Goal: Communication & Community: Share content

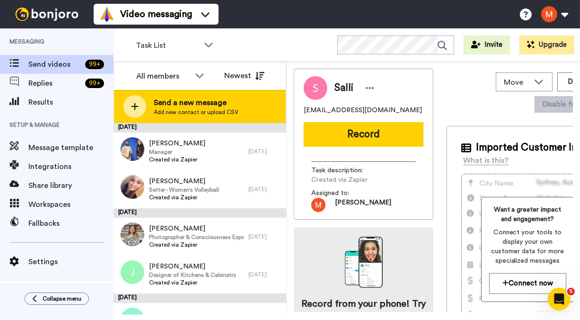
click at [176, 41] on span "Add new contact or upload CSV" at bounding box center [196, 112] width 85 height 8
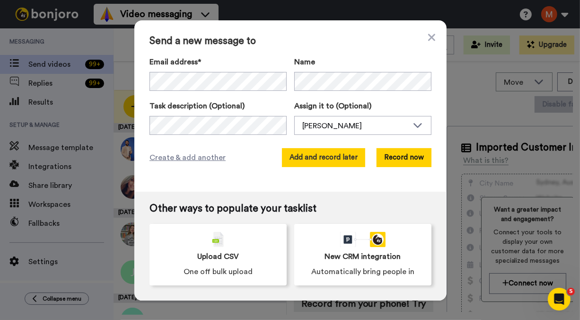
click at [301, 41] on button "Add and record later" at bounding box center [323, 157] width 83 height 19
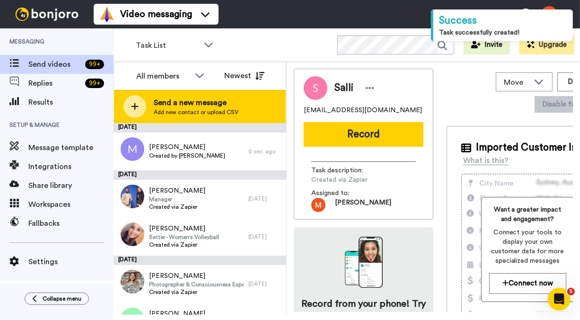
click at [199, 41] on span "Send a new message" at bounding box center [196, 102] width 85 height 11
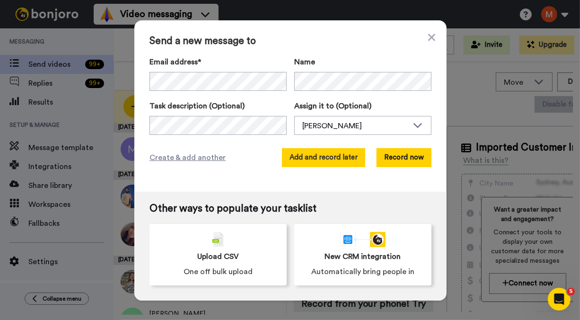
click at [301, 41] on button "Add and record later" at bounding box center [323, 157] width 83 height 19
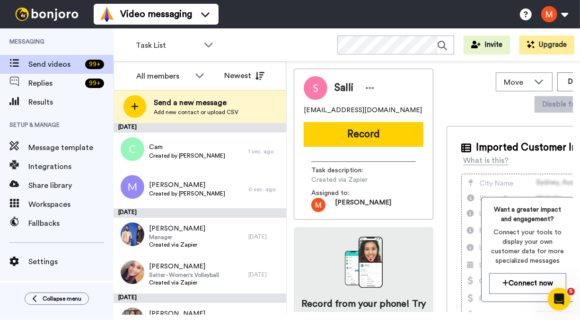
drag, startPoint x: 377, startPoint y: 140, endPoint x: 396, endPoint y: 16, distance: 125.8
click at [301, 41] on button "Record" at bounding box center [364, 134] width 120 height 25
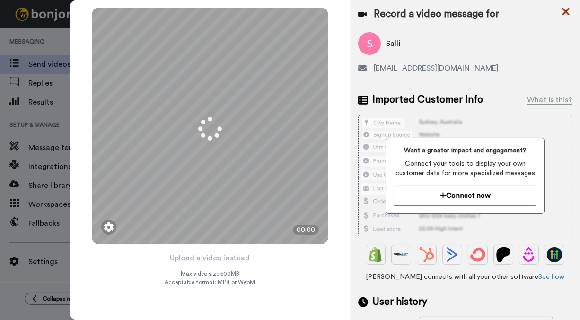
click at [301, 12] on icon at bounding box center [565, 12] width 9 height 12
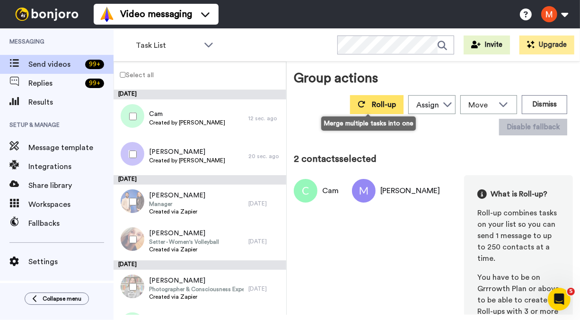
click at [301, 41] on button "Roll-up" at bounding box center [376, 104] width 53 height 19
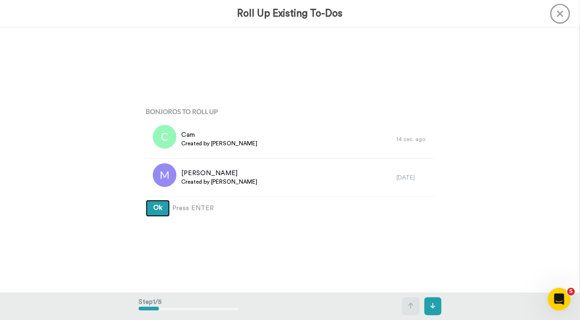
click at [155, 41] on span "Ok" at bounding box center [157, 207] width 9 height 7
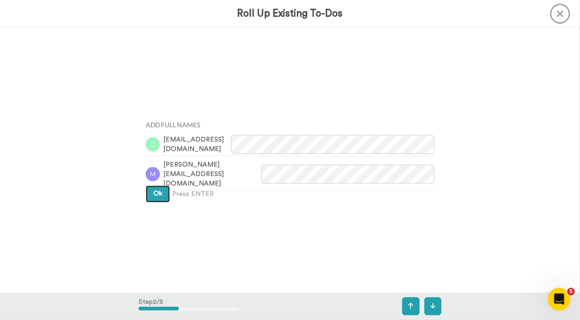
click at [157, 41] on button "Ok" at bounding box center [158, 193] width 24 height 17
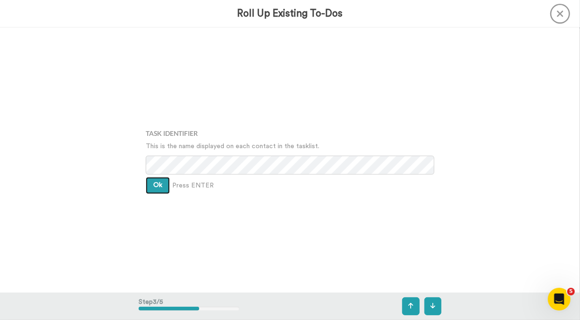
click at [157, 41] on span "Ok" at bounding box center [157, 185] width 9 height 7
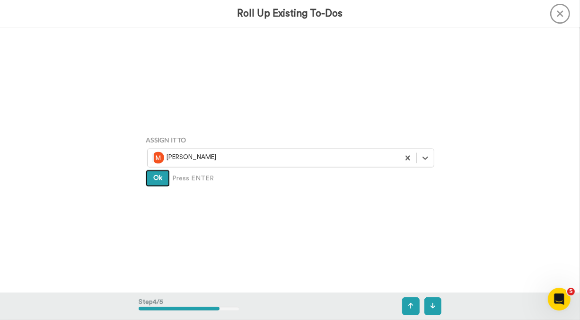
click at [155, 41] on span "Ok" at bounding box center [157, 178] width 9 height 7
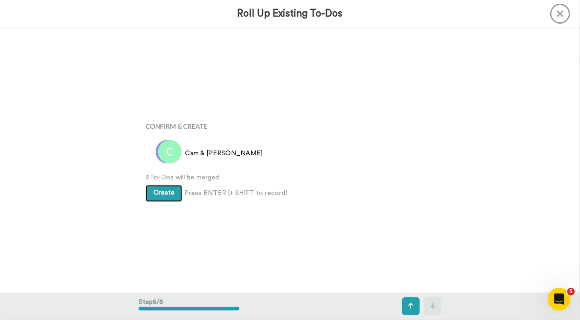
scroll to position [1060, 0]
click at [158, 41] on span "Create" at bounding box center [163, 193] width 21 height 7
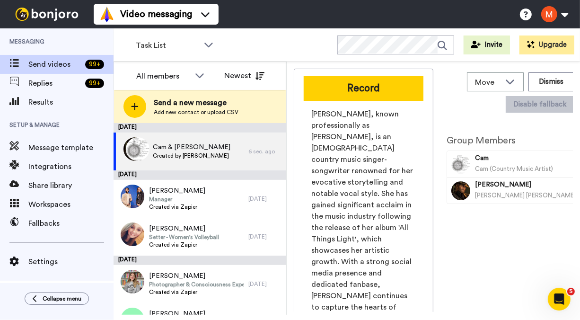
drag, startPoint x: 361, startPoint y: 88, endPoint x: 387, endPoint y: 53, distance: 43.9
click at [361, 88] on button "Record" at bounding box center [364, 88] width 120 height 25
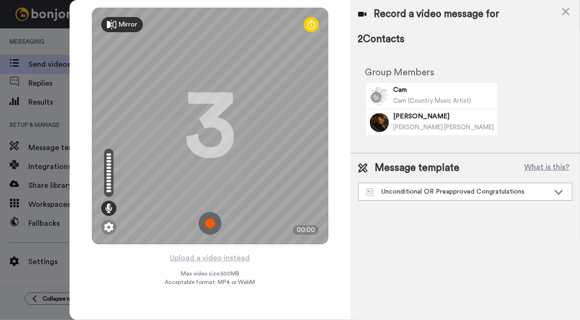
click at [206, 224] on img at bounding box center [210, 223] width 23 height 23
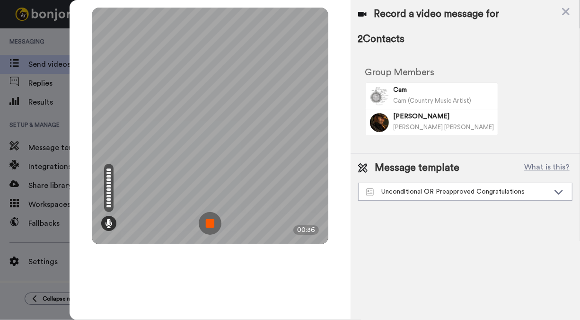
click at [212, 221] on img at bounding box center [210, 223] width 23 height 23
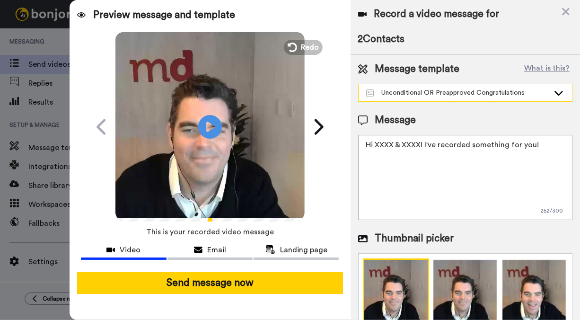
click at [467, 96] on div "Unconditional OR Preapproved Congratulations" at bounding box center [457, 92] width 183 height 9
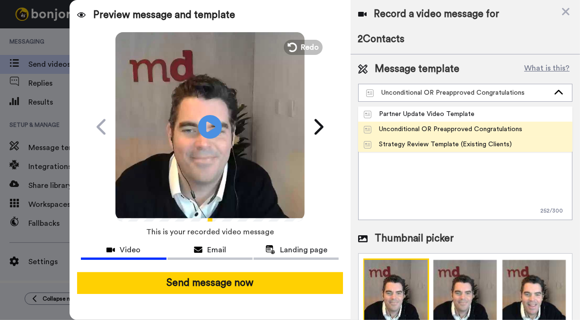
click at [413, 142] on div "Strategy Review Template (Existing Clients)" at bounding box center [438, 144] width 149 height 9
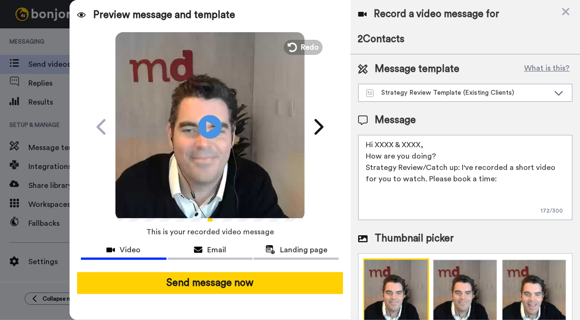
drag, startPoint x: 427, startPoint y: 142, endPoint x: 378, endPoint y: 145, distance: 49.3
click at [378, 145] on textarea "Hi XXXX & XXXX, How are you doing? Strategy Review/Catch up: I've recorded a sh…" at bounding box center [465, 177] width 214 height 85
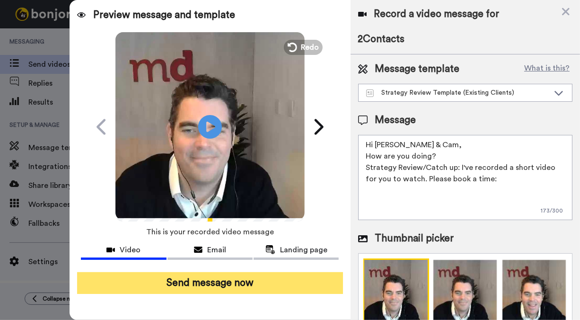
type textarea "Hi Morgan & Cam, How are you doing? Strategy Review/Catch up: I've recorded a s…"
click at [273, 283] on button "Send message now" at bounding box center [209, 283] width 265 height 22
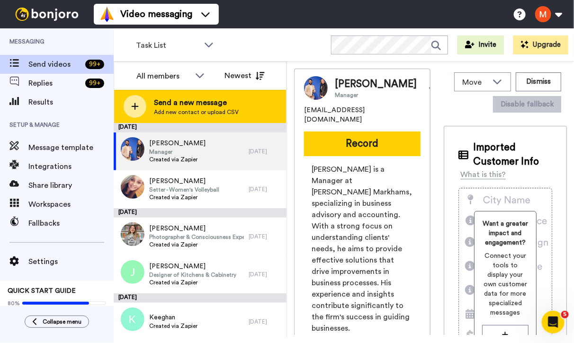
click at [190, 97] on span "Send a new message" at bounding box center [196, 102] width 85 height 11
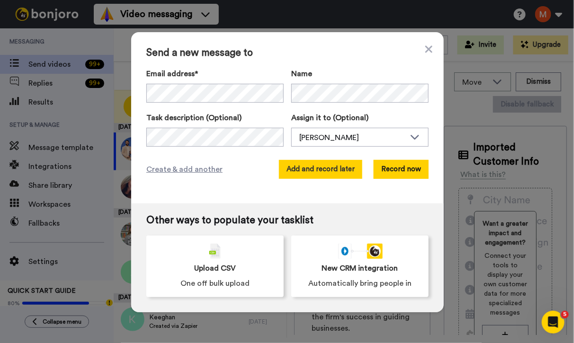
click at [298, 172] on button "Add and record later" at bounding box center [320, 169] width 83 height 19
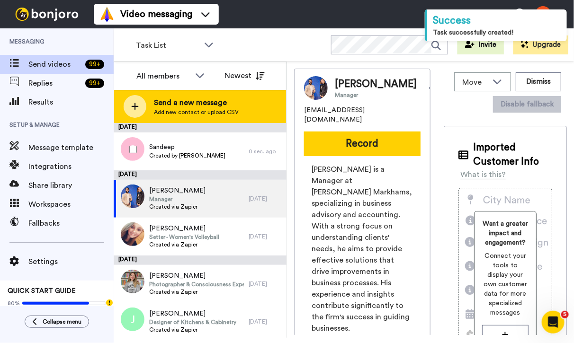
click at [187, 106] on span "Send a new message" at bounding box center [196, 102] width 85 height 11
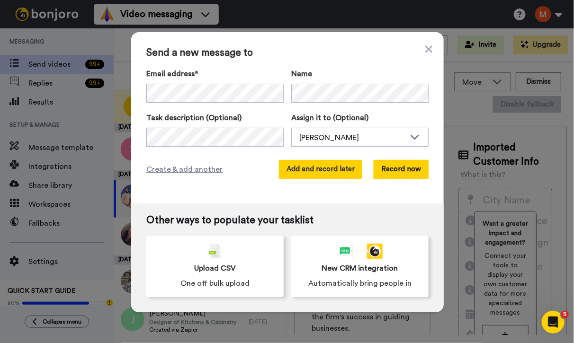
click at [311, 169] on button "Add and record later" at bounding box center [320, 169] width 83 height 19
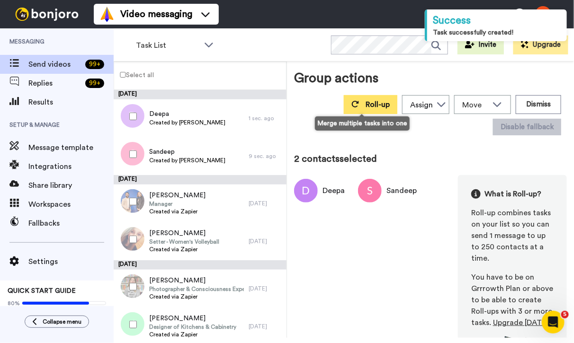
click at [365, 106] on span "Roll-up" at bounding box center [377, 105] width 24 height 8
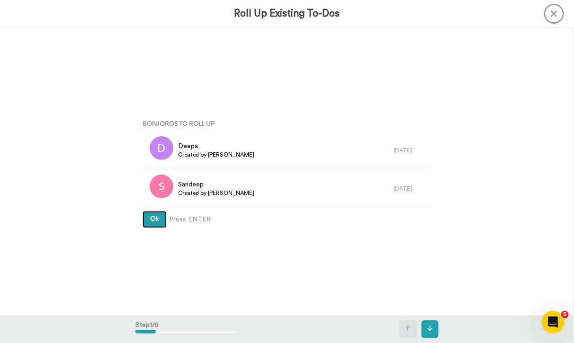
click at [143, 221] on button "Ok" at bounding box center [154, 219] width 24 height 17
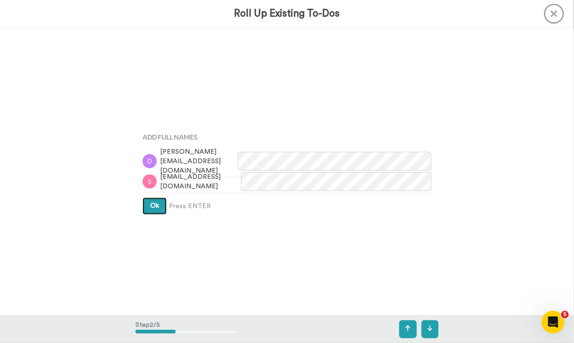
click at [144, 209] on button "Ok" at bounding box center [154, 206] width 24 height 17
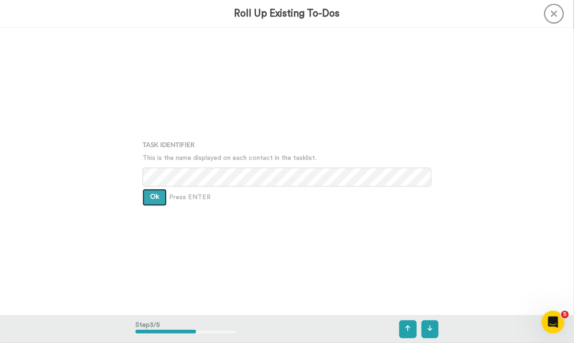
click at [147, 196] on button "Ok" at bounding box center [154, 197] width 24 height 17
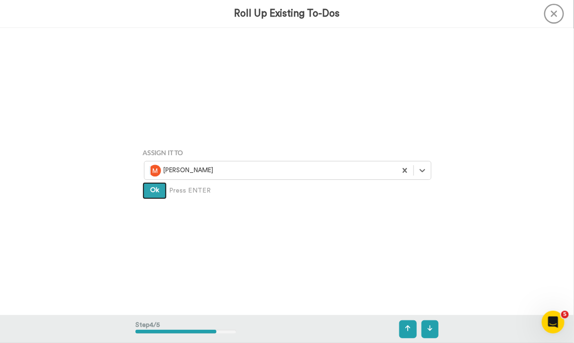
click at [150, 192] on span "Ok" at bounding box center [154, 190] width 9 height 7
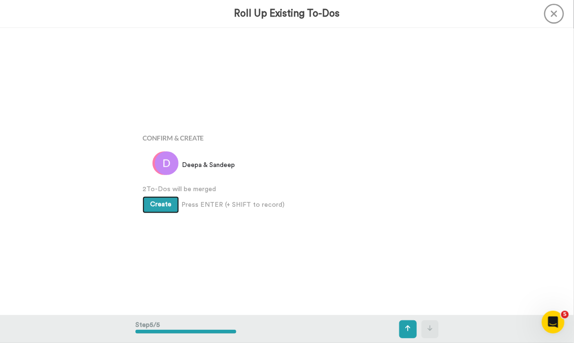
scroll to position [1150, 0]
click at [150, 199] on button "Create" at bounding box center [160, 204] width 36 height 17
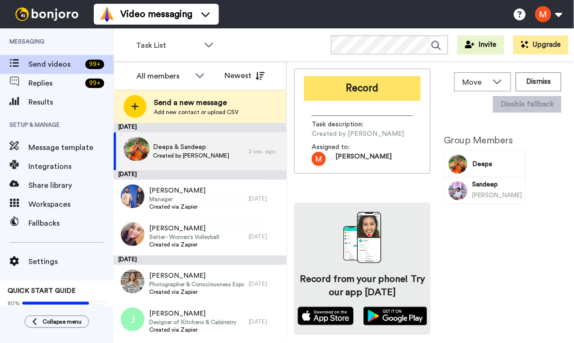
click at [351, 83] on button "Record" at bounding box center [362, 88] width 116 height 25
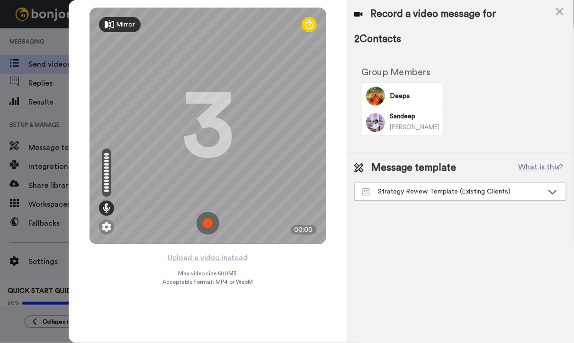
click at [207, 223] on img at bounding box center [207, 223] width 23 height 23
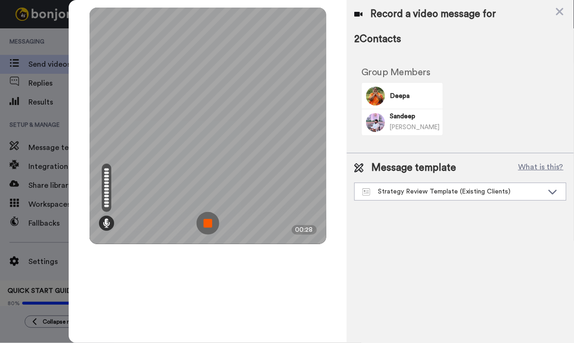
click at [207, 223] on img at bounding box center [207, 223] width 23 height 23
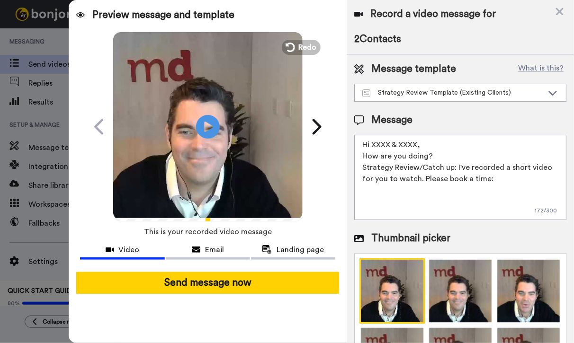
drag, startPoint x: 423, startPoint y: 144, endPoint x: 373, endPoint y: 143, distance: 49.7
click at [373, 143] on textarea "Hi XXXX & XXXX, How are you doing? Strategy Review/Catch up: I've recorded a sh…" at bounding box center [460, 177] width 212 height 85
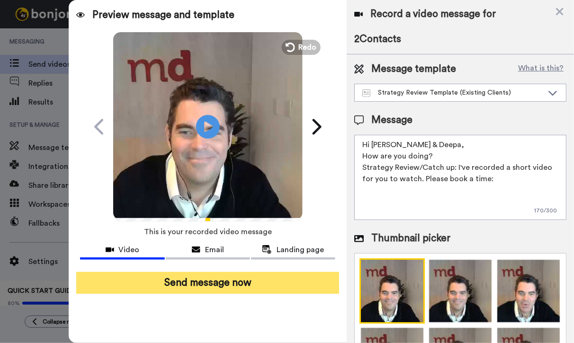
type textarea "Hi Sandeep & Deepa, How are you doing? Strategy Review/Catch up: I've recorded …"
click at [246, 283] on button "Send message now" at bounding box center [207, 283] width 263 height 22
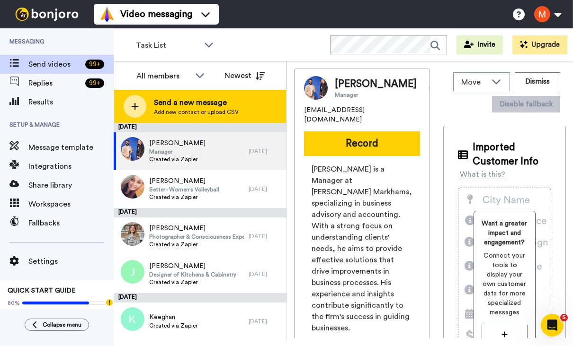
click at [174, 106] on span "Send a new message" at bounding box center [196, 102] width 85 height 11
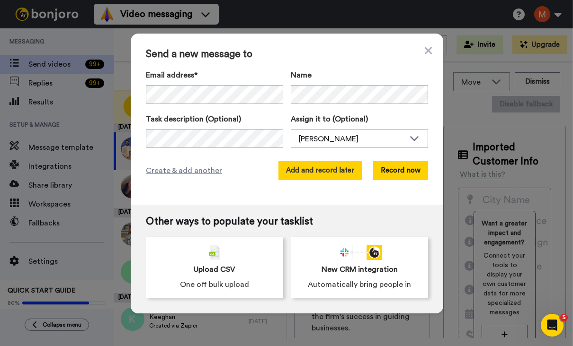
click at [318, 173] on button "Add and record later" at bounding box center [319, 170] width 83 height 19
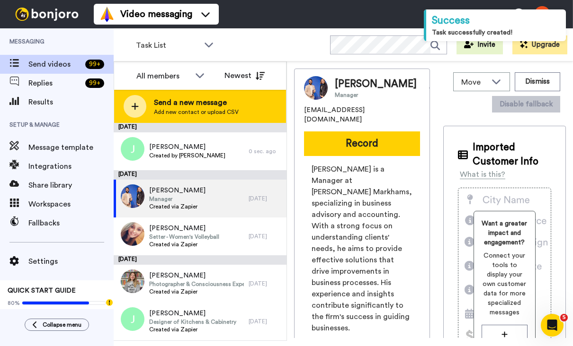
click at [239, 99] on div "Send a new message Add new contact or upload CSV" at bounding box center [200, 106] width 172 height 33
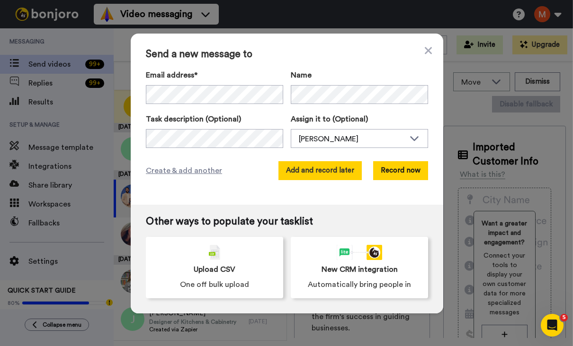
click at [320, 168] on button "Add and record later" at bounding box center [319, 170] width 83 height 19
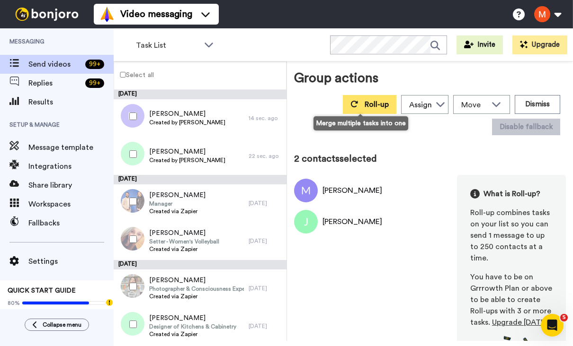
click at [364, 101] on span "Roll-up" at bounding box center [376, 105] width 24 height 8
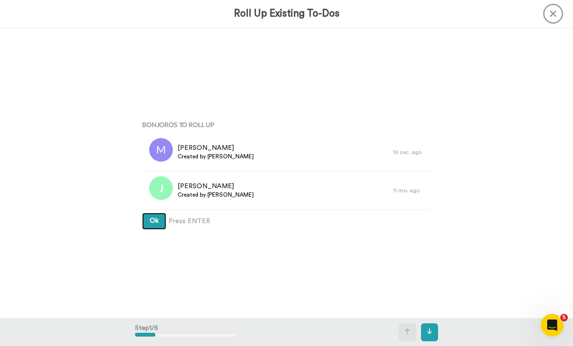
click at [145, 227] on button "Ok" at bounding box center [154, 221] width 24 height 17
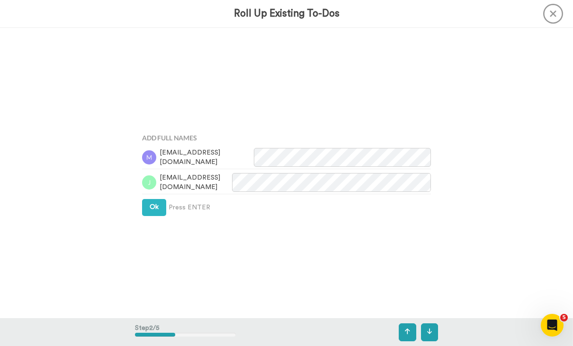
click at [150, 219] on div "Add Full Names simpsonmichelle08@gmail.com john653400@gmail.com Ok Press ENTER" at bounding box center [286, 172] width 303 height 173
click at [153, 210] on span "Ok" at bounding box center [154, 207] width 9 height 7
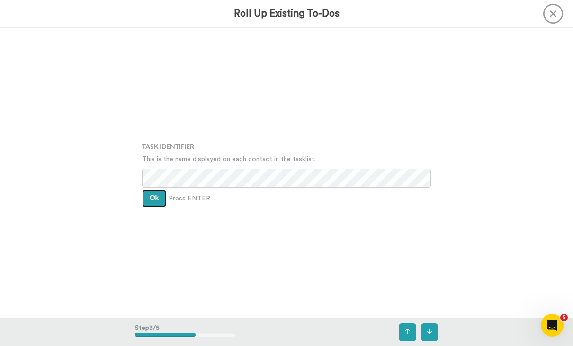
click at [152, 196] on span "Ok" at bounding box center [154, 198] width 9 height 7
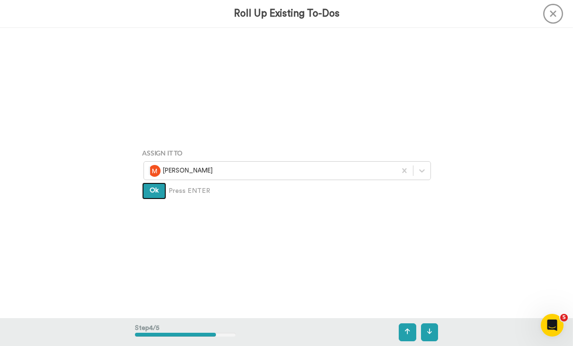
click at [153, 194] on span "Ok" at bounding box center [154, 190] width 9 height 7
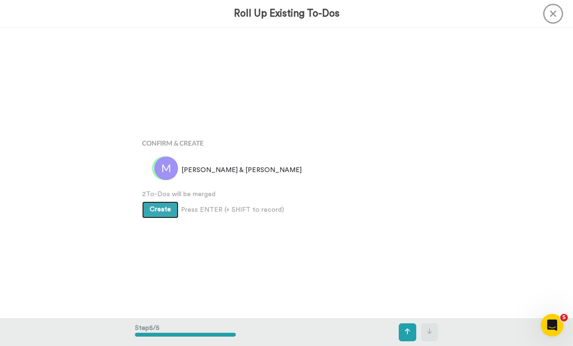
scroll to position [1163, 0]
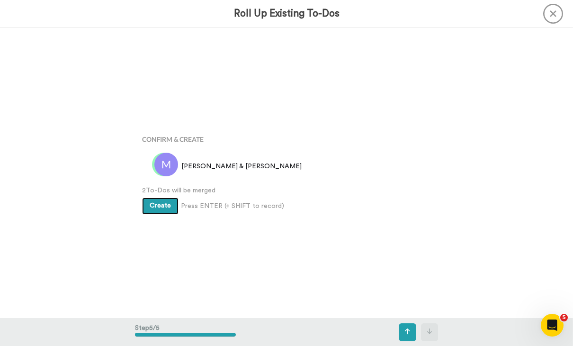
click at [153, 202] on button "Create" at bounding box center [160, 206] width 36 height 17
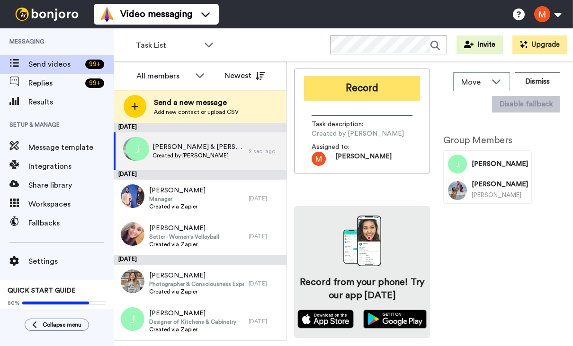
click at [339, 96] on button "Record" at bounding box center [362, 88] width 116 height 25
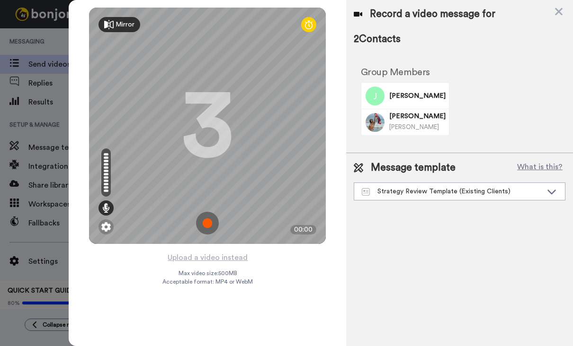
click at [199, 221] on img at bounding box center [207, 223] width 23 height 23
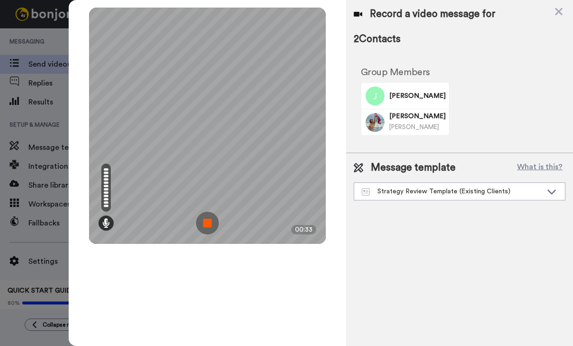
click at [209, 224] on img at bounding box center [207, 223] width 23 height 23
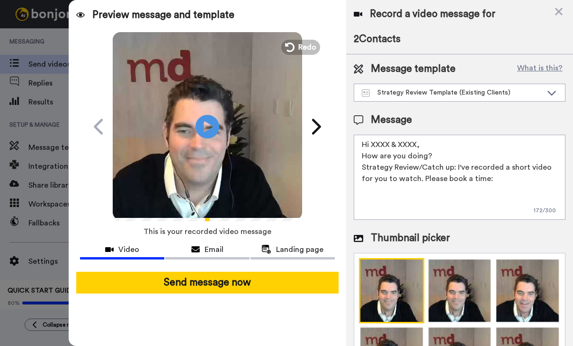
drag, startPoint x: 420, startPoint y: 145, endPoint x: 371, endPoint y: 145, distance: 48.3
click at [371, 145] on textarea "Hi XXXX & XXXX, How are you doing? Strategy Review/Catch up: I've recorded a sh…" at bounding box center [459, 177] width 212 height 85
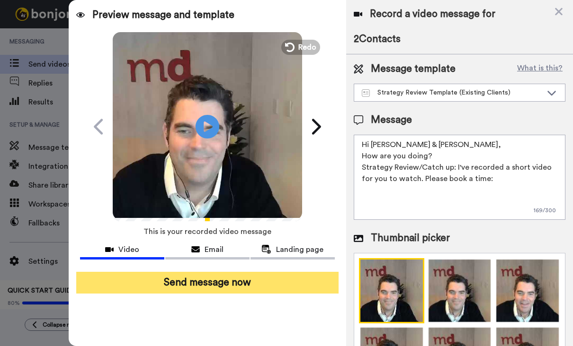
type textarea "Hi [PERSON_NAME] & [PERSON_NAME], How are you doing? Strategy Review/Catch up: …"
click at [278, 278] on button "Send message now" at bounding box center [207, 283] width 262 height 22
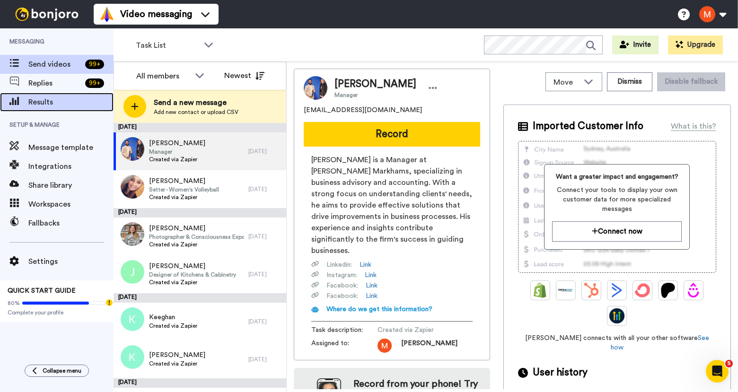
click at [24, 103] on span at bounding box center [14, 101] width 28 height 9
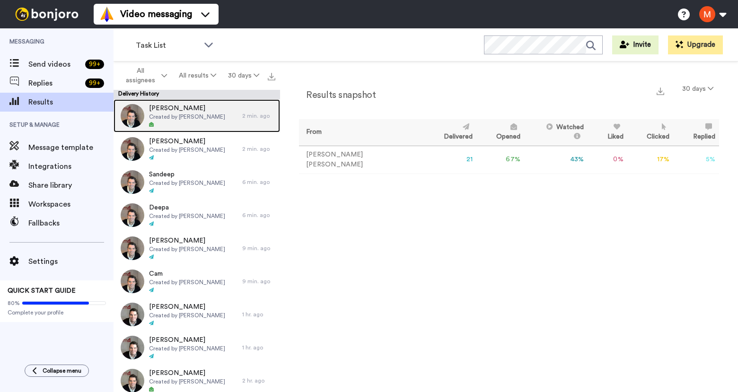
click at [173, 114] on span "Created by [PERSON_NAME]" at bounding box center [187, 117] width 76 height 8
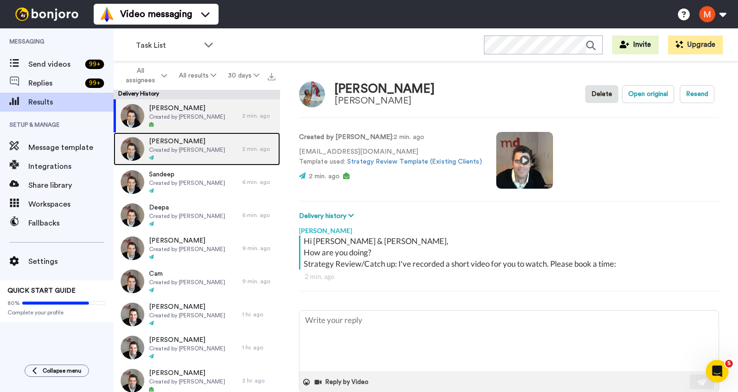
click at [196, 150] on span "Created by [PERSON_NAME]" at bounding box center [187, 150] width 76 height 8
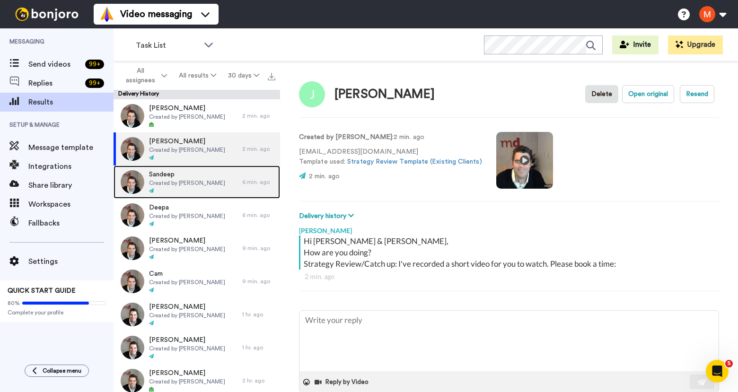
click at [192, 177] on span "Sandeep" at bounding box center [187, 174] width 76 height 9
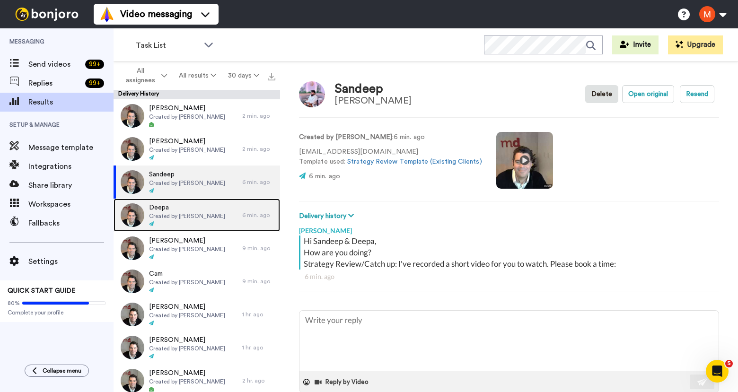
click at [189, 211] on span "Deepa" at bounding box center [187, 207] width 76 height 9
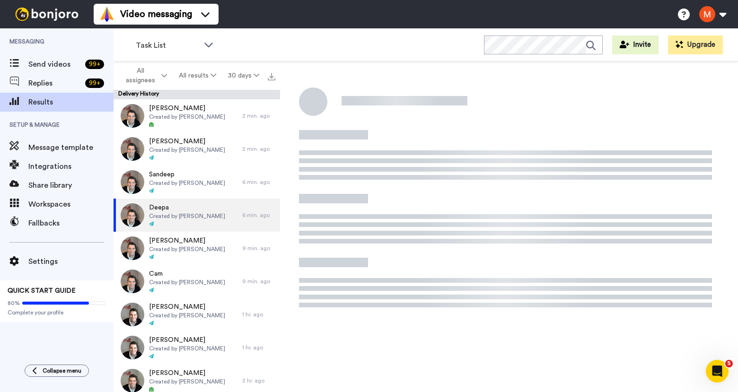
type textarea "x"
